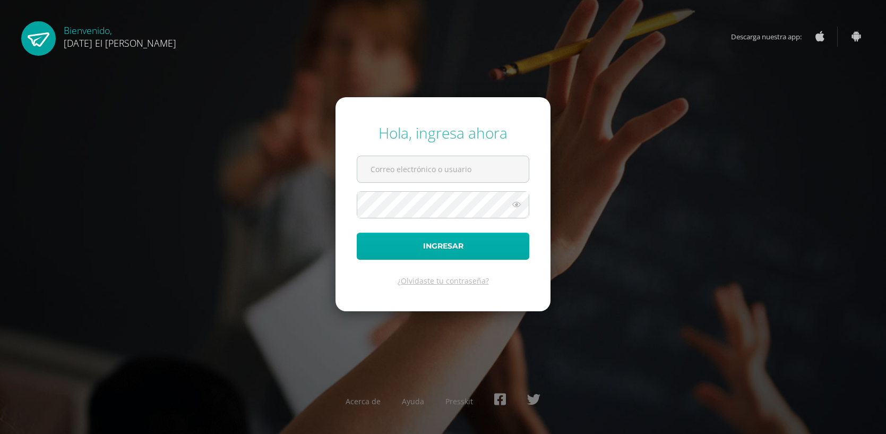
type input "clara.maritza.gonzalez@gmail.com"
click at [443, 243] on button "Ingresar" at bounding box center [443, 246] width 173 height 27
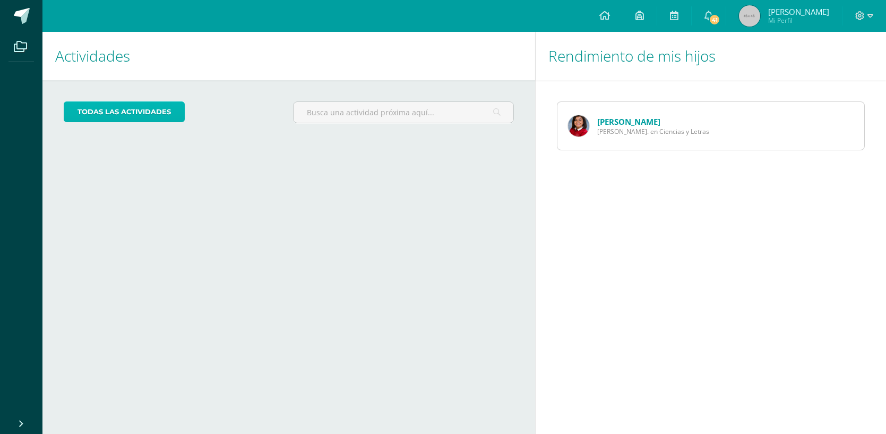
click at [119, 110] on link "todas las Actividades" at bounding box center [124, 111] width 121 height 21
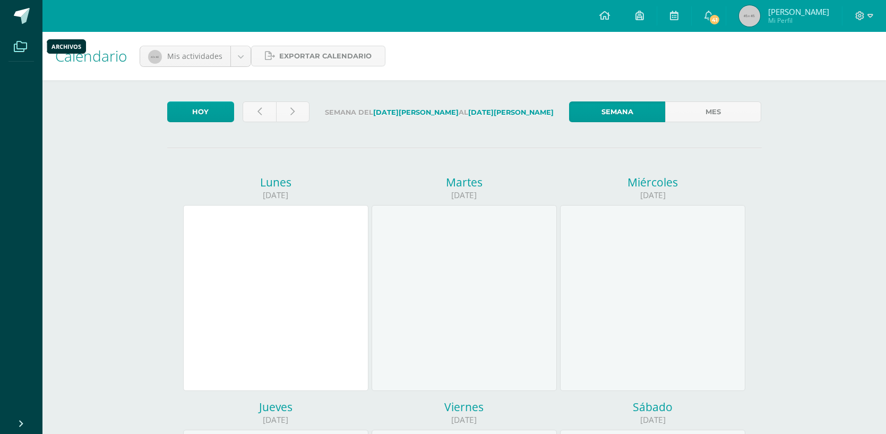
click at [25, 40] on span at bounding box center [20, 47] width 24 height 24
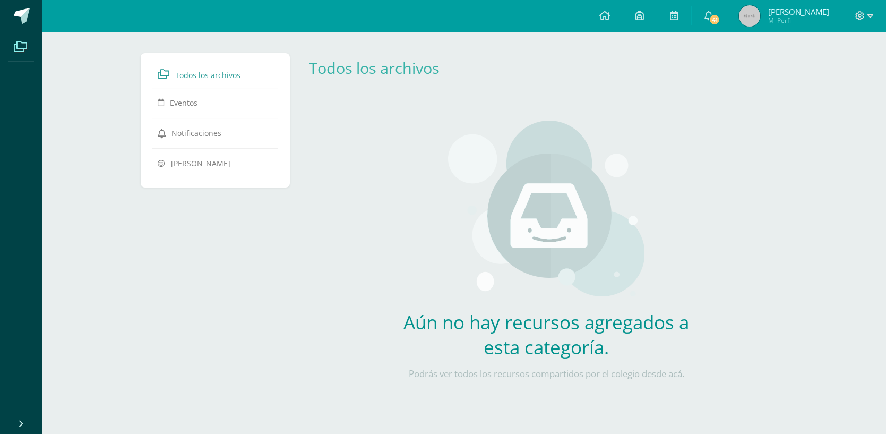
click at [236, 70] on span "Todos los archivos" at bounding box center [207, 75] width 65 height 10
click at [610, 19] on icon at bounding box center [605, 16] width 11 height 10
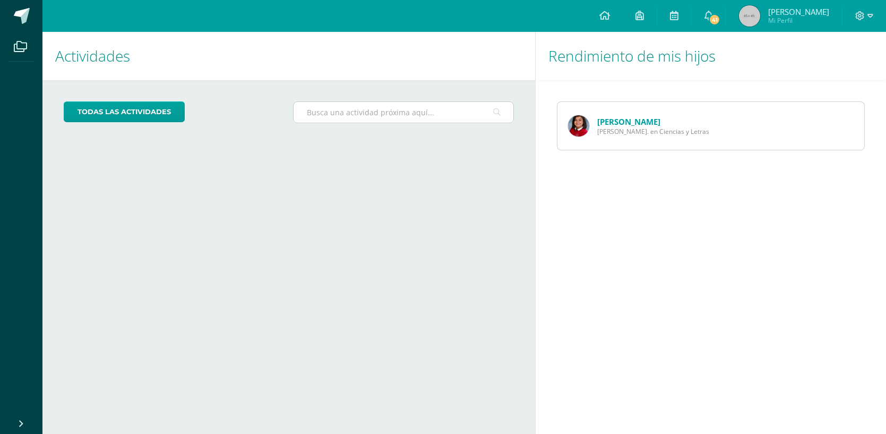
click at [486, 112] on input "text" at bounding box center [404, 112] width 220 height 21
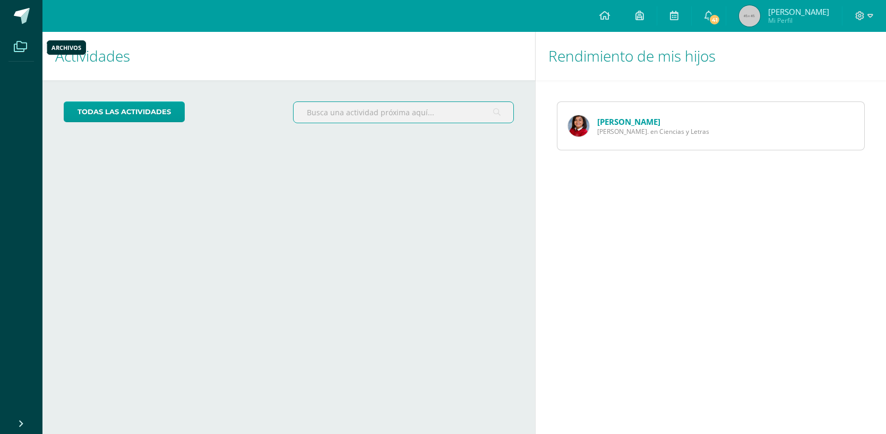
click at [18, 48] on icon at bounding box center [20, 46] width 13 height 11
